Goal: Feedback & Contribution: Leave review/rating

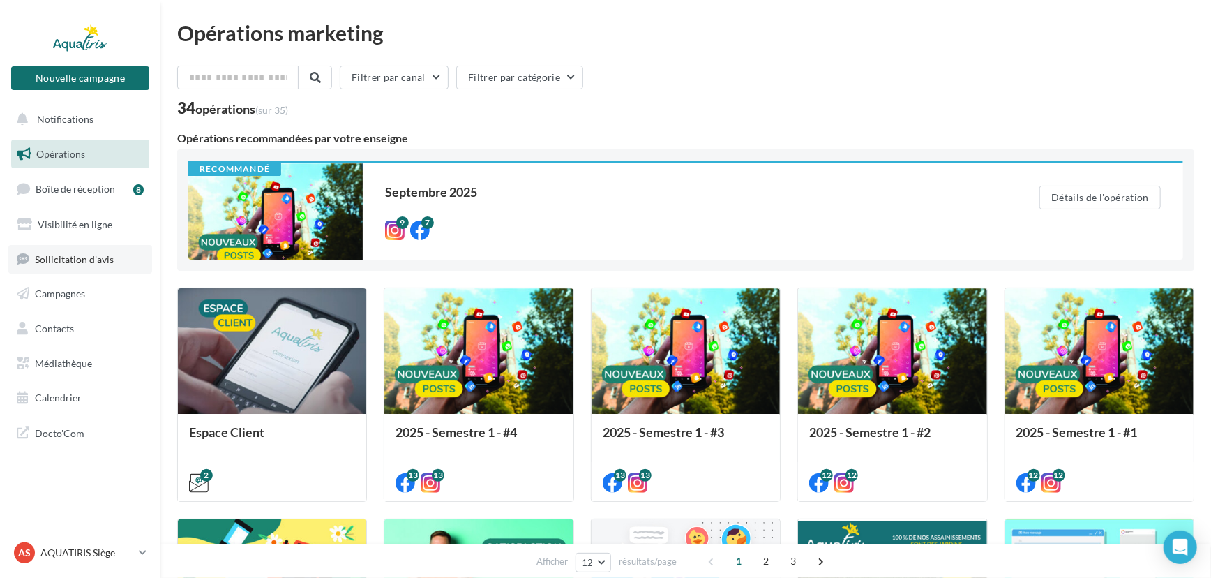
click at [60, 259] on span "Sollicitation d'avis" at bounding box center [74, 259] width 79 height 12
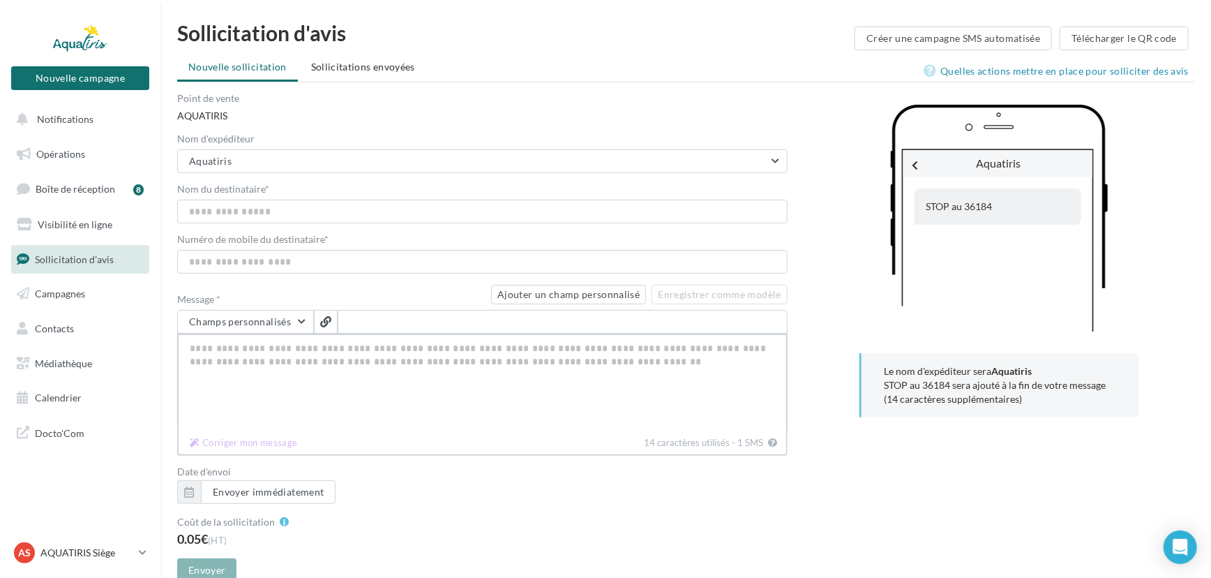
click at [286, 362] on textarea "Message *" at bounding box center [482, 383] width 611 height 98
paste textarea "**********"
type textarea "**********"
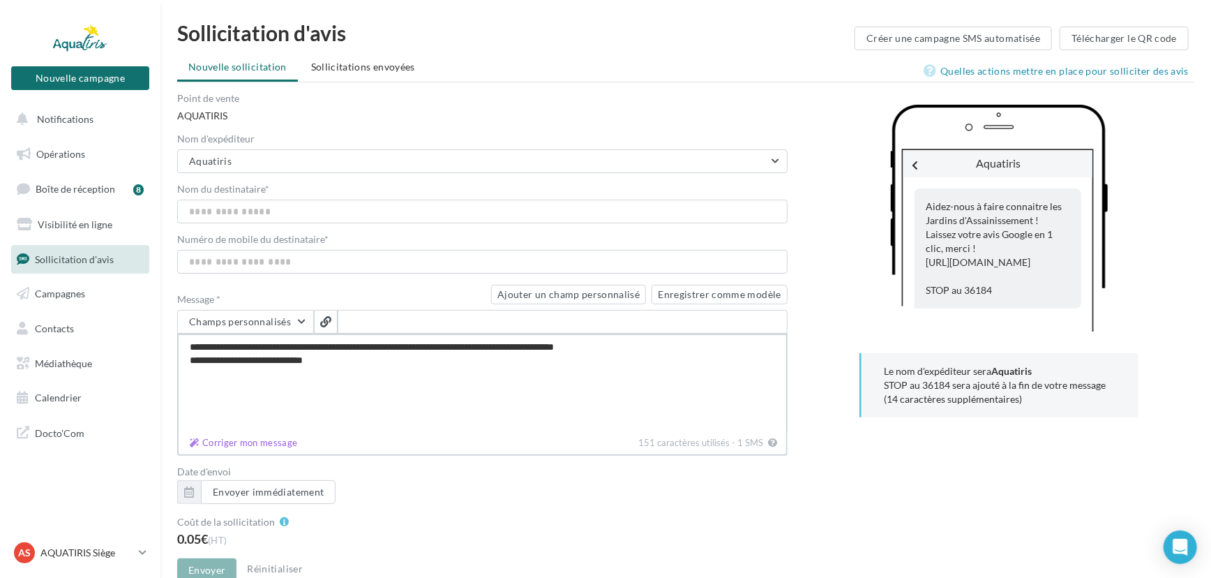
type textarea "**********"
click at [713, 291] on button "Enregistrer comme modèle" at bounding box center [719, 295] width 135 height 20
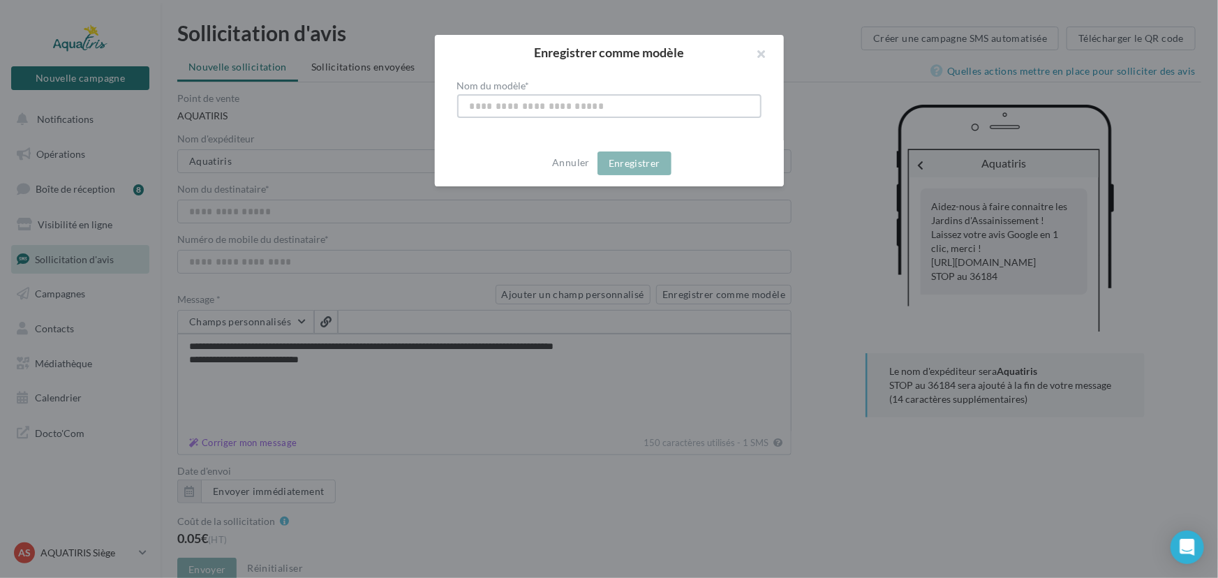
click at [564, 116] on input "Nom du modèle *" at bounding box center [609, 106] width 304 height 24
type input "**********"
click at [636, 168] on button "Enregistrer" at bounding box center [634, 163] width 74 height 24
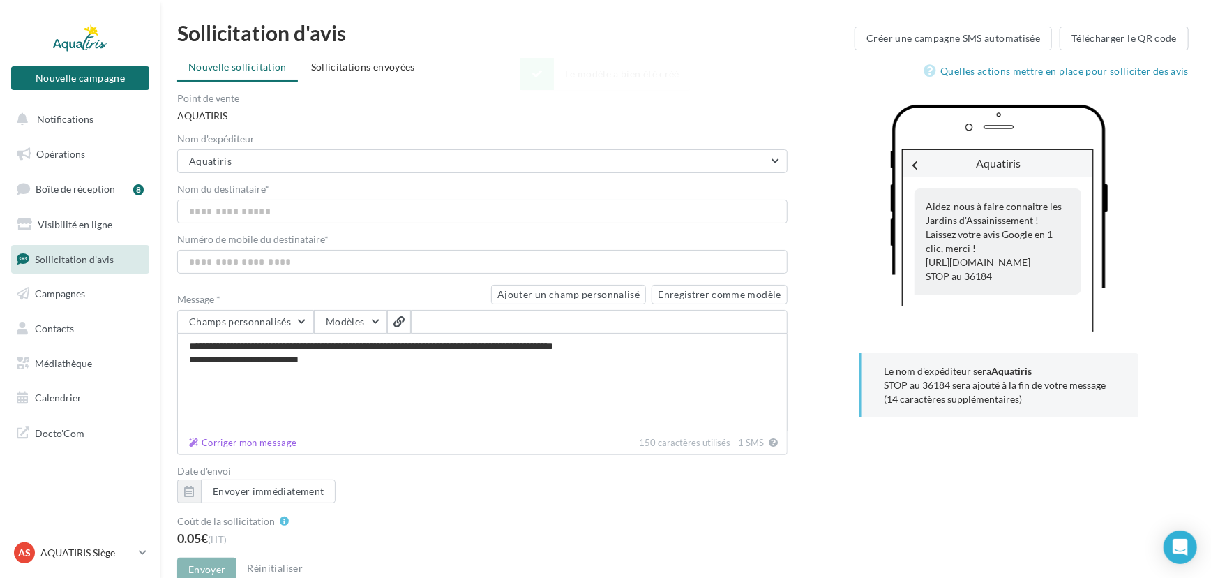
click at [523, 493] on div "Date d'envoi Envoyer immédiatement" at bounding box center [482, 484] width 611 height 37
drag, startPoint x: 1012, startPoint y: 276, endPoint x: 899, endPoint y: 202, distance: 134.1
click at [899, 202] on div "Aquatiris Aidez-nous à faire connaitre les Jardins d'Assainissement ! Laissez v…" at bounding box center [999, 223] width 279 height 237
copy div "Aidez-nous à faire connaitre les Jardins d'Assainissement ! Laissez votre avis …"
click at [697, 495] on div "Date d'envoi Envoyer immédiatement" at bounding box center [482, 484] width 611 height 37
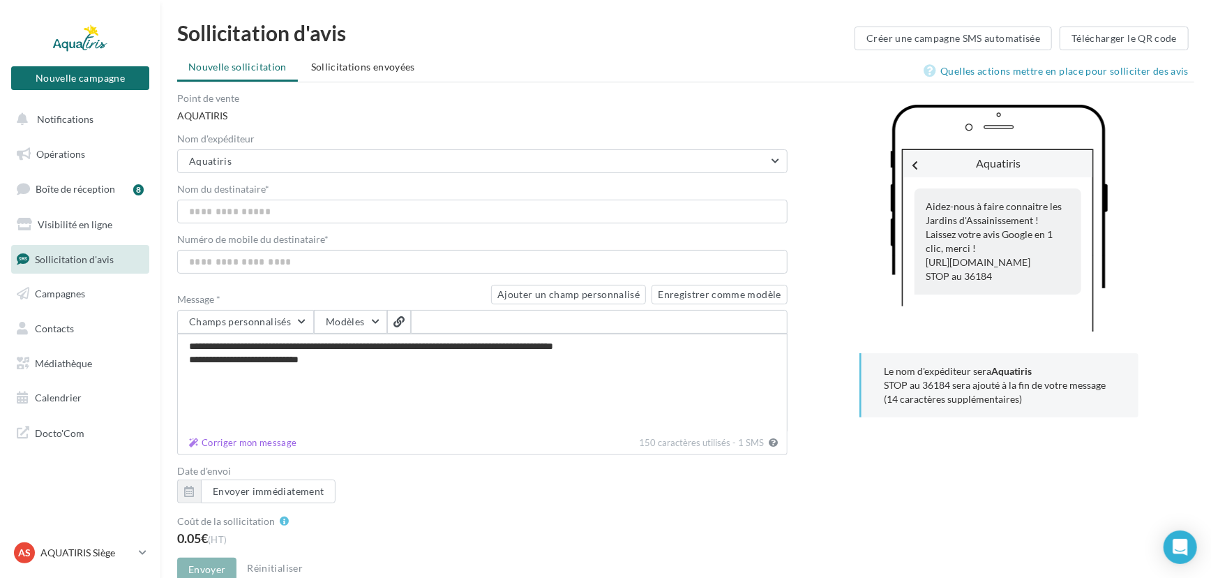
click at [770, 440] on icon at bounding box center [773, 442] width 9 height 11
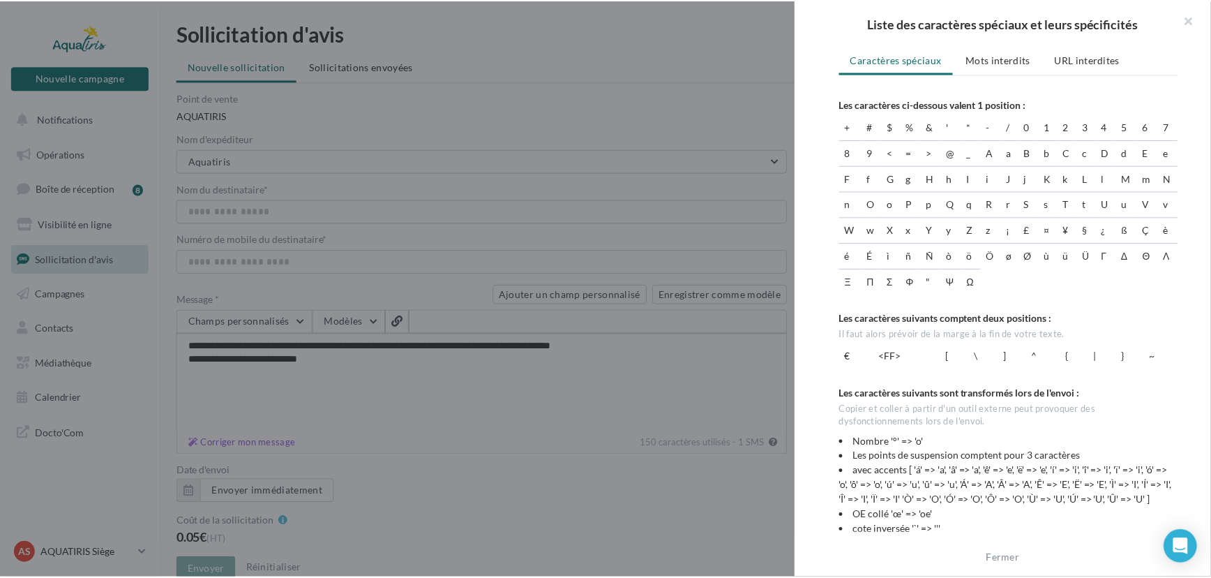
scroll to position [17, 0]
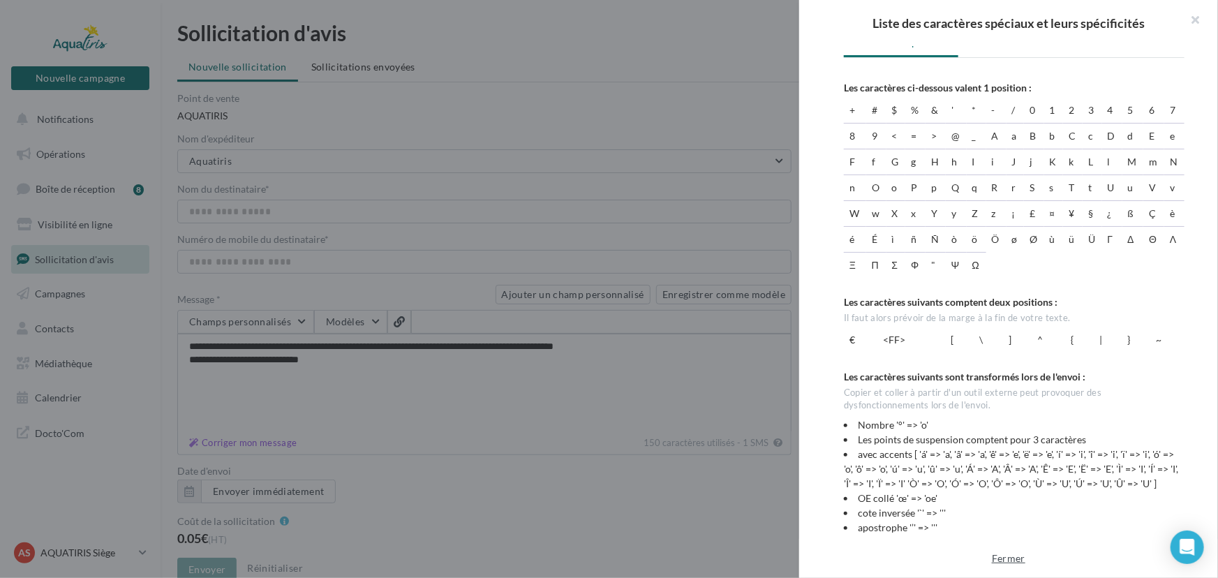
click at [1005, 559] on button "Fermer" at bounding box center [1008, 558] width 45 height 17
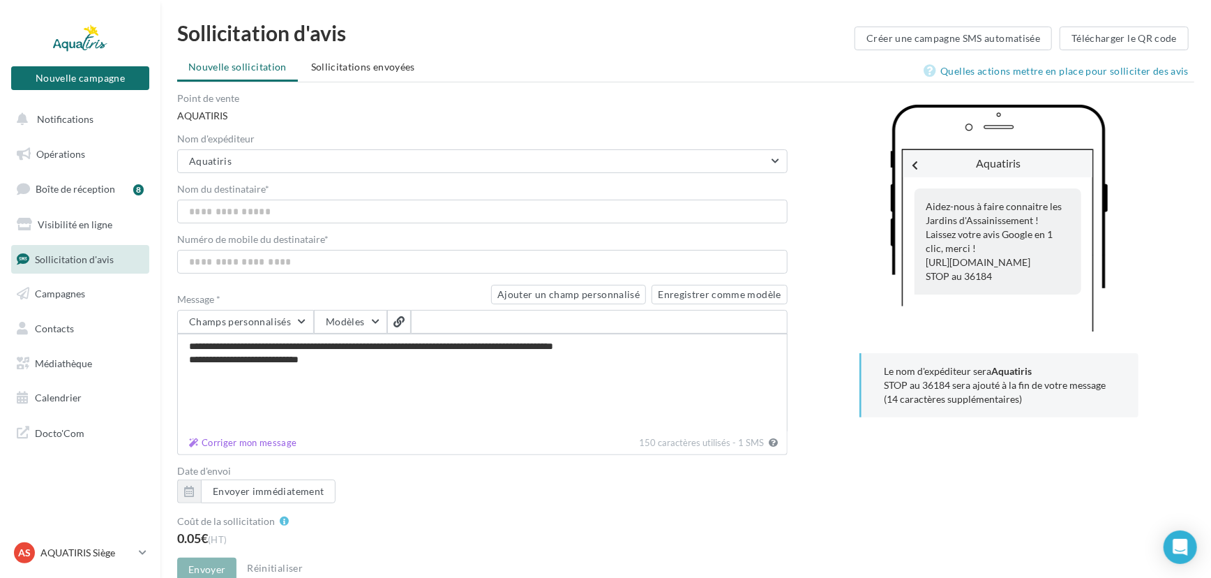
click at [772, 447] on button "Corriger mon message 150 caractères utilisés - 1 SMS" at bounding box center [773, 442] width 15 height 17
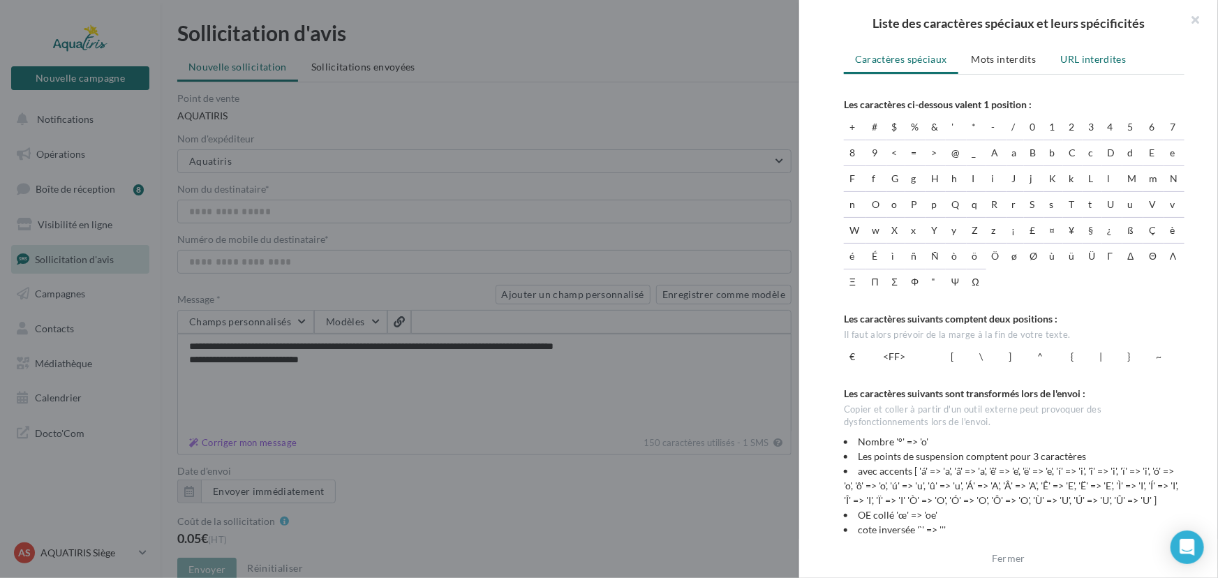
click at [1095, 59] on span "URL interdites" at bounding box center [1094, 59] width 66 height 12
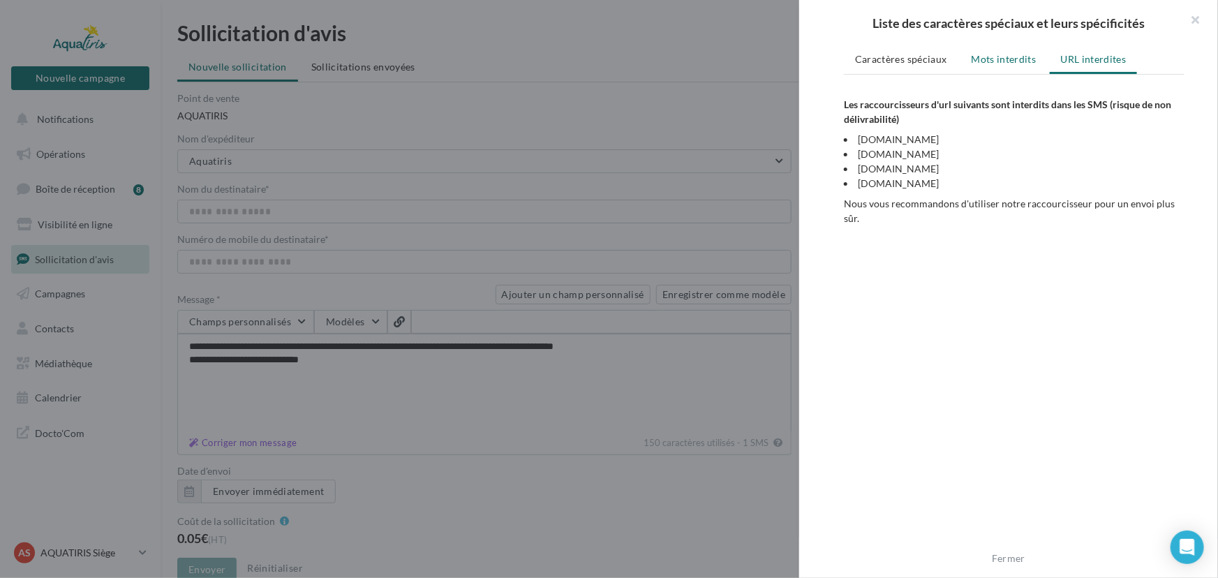
click at [1031, 59] on span "Mots interdits" at bounding box center [1003, 59] width 65 height 12
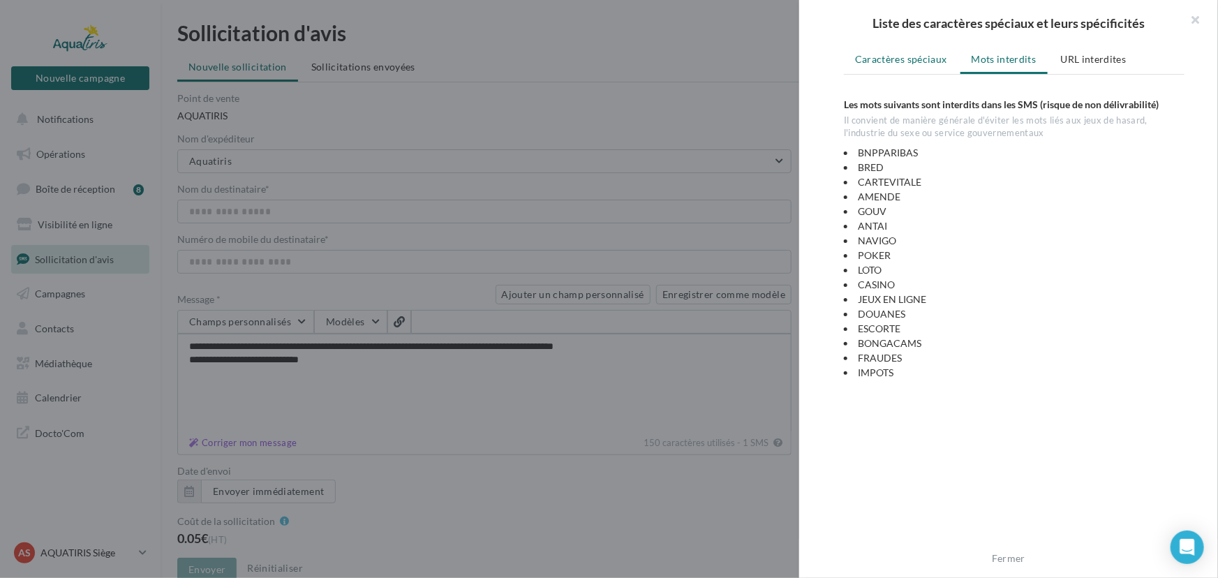
click at [899, 59] on span "Caractères spéciaux" at bounding box center [901, 59] width 92 height 12
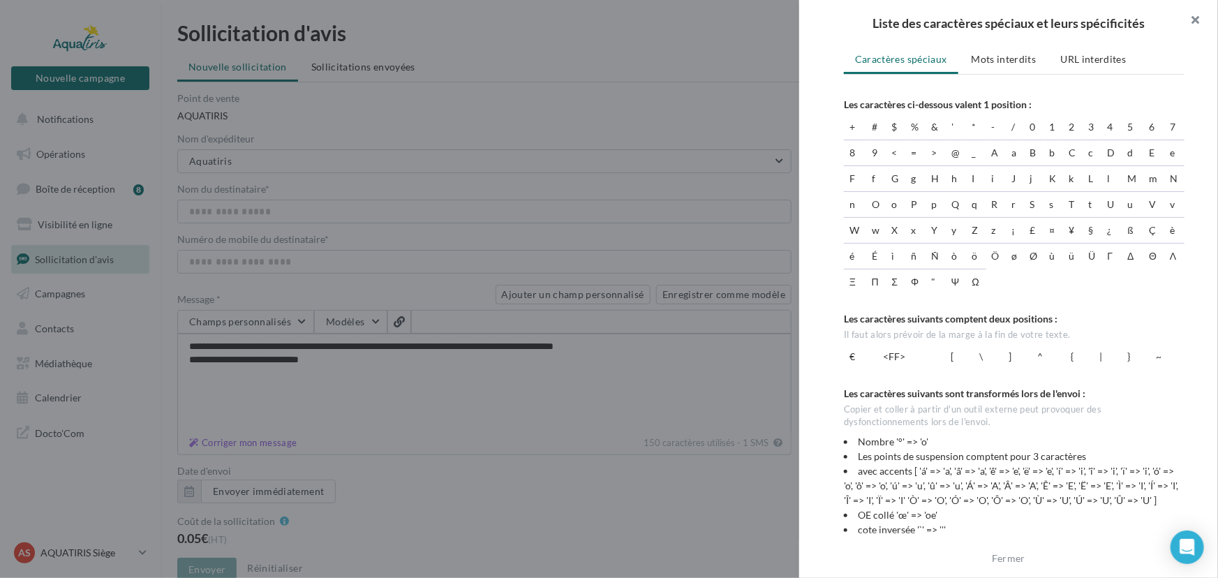
click at [1190, 19] on button "Corriger mon message 150 caractères utilisés - 1 SMS Liste des caractères spéci…" at bounding box center [1190, 21] width 56 height 42
